Goal: Download file/media

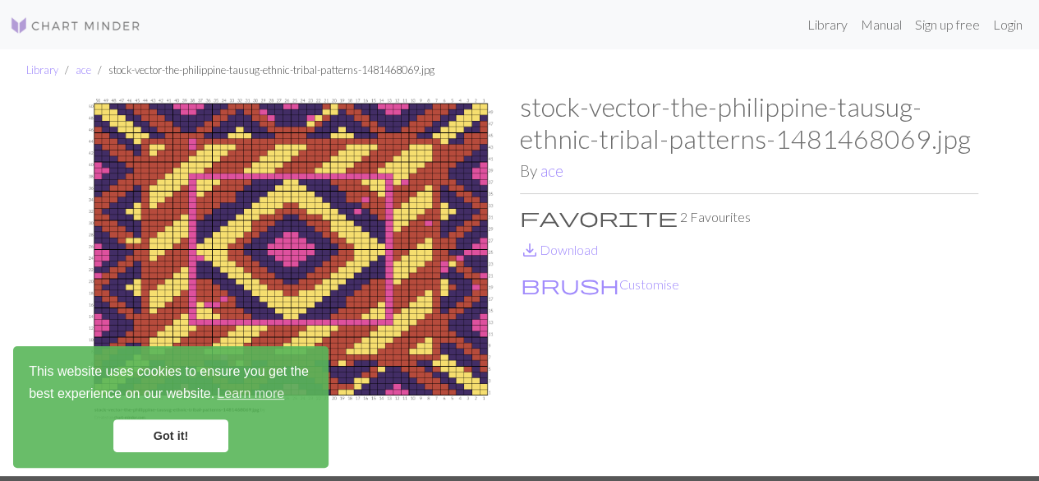
click at [187, 437] on link "Got it!" at bounding box center [170, 435] width 115 height 33
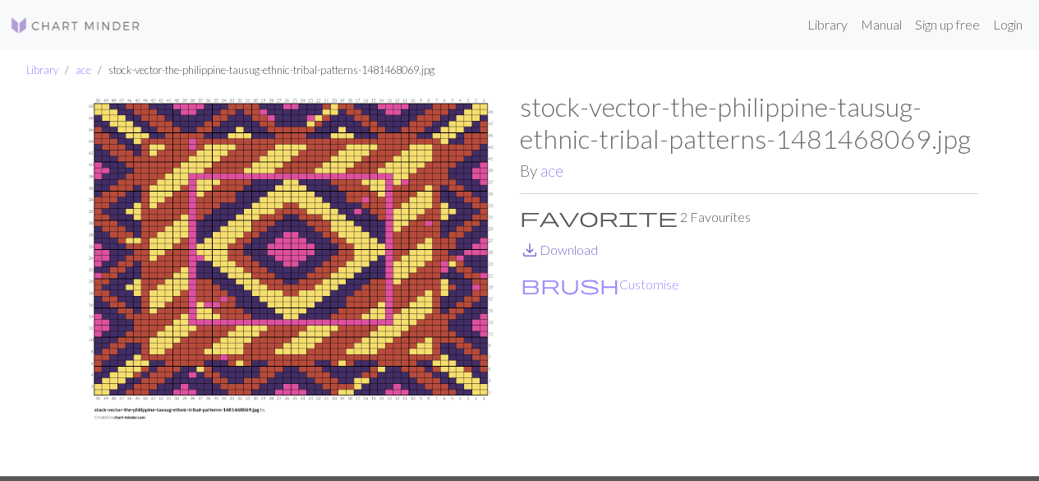
click at [557, 246] on link "save_alt Download" at bounding box center [559, 250] width 78 height 16
click at [101, 24] on img at bounding box center [75, 26] width 131 height 20
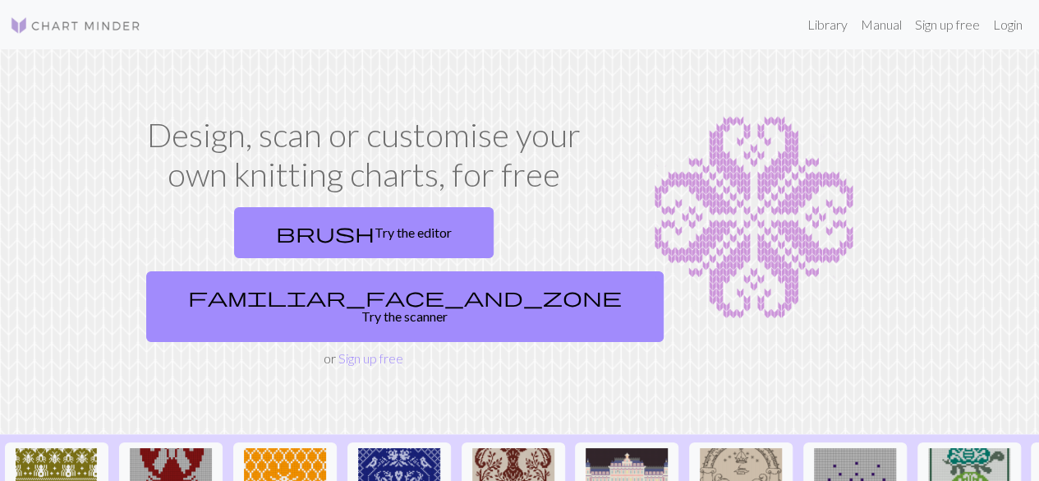
scroll to position [246, 0]
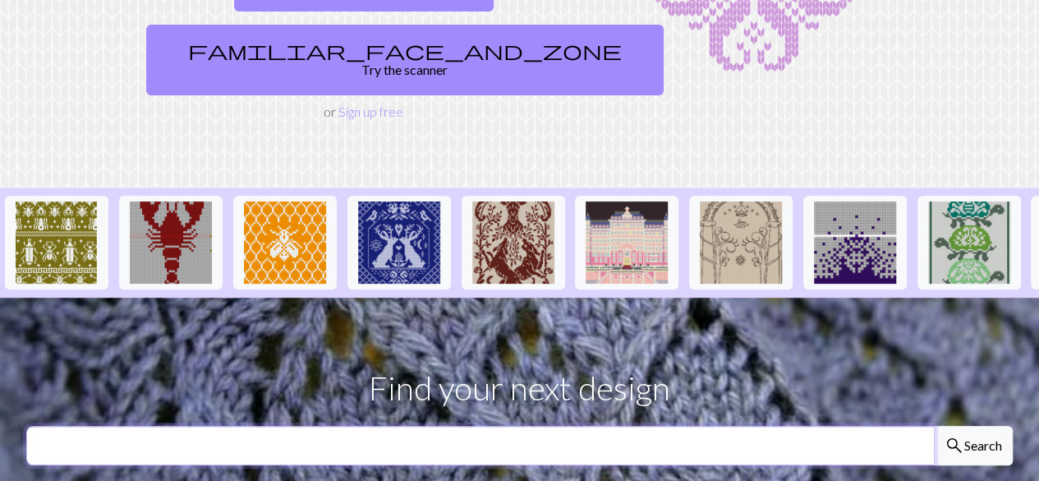
click at [492, 426] on input "text" at bounding box center [480, 445] width 909 height 39
type input "TAUSOG"
click at [934, 426] on button "search Search" at bounding box center [973, 445] width 79 height 39
